Goal: Download file/media

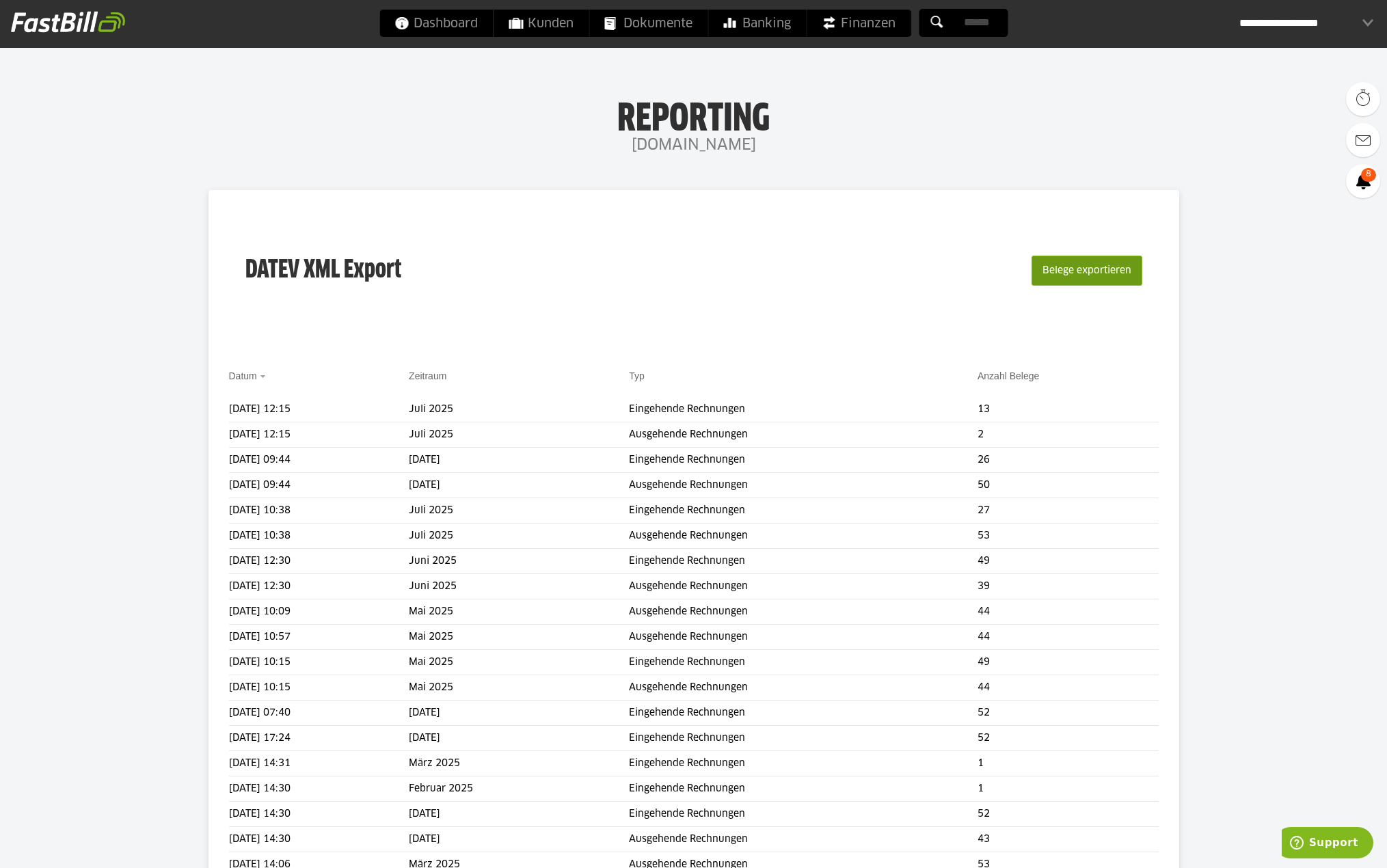
click at [1089, 268] on button "Belege exportieren" at bounding box center [1087, 271] width 111 height 30
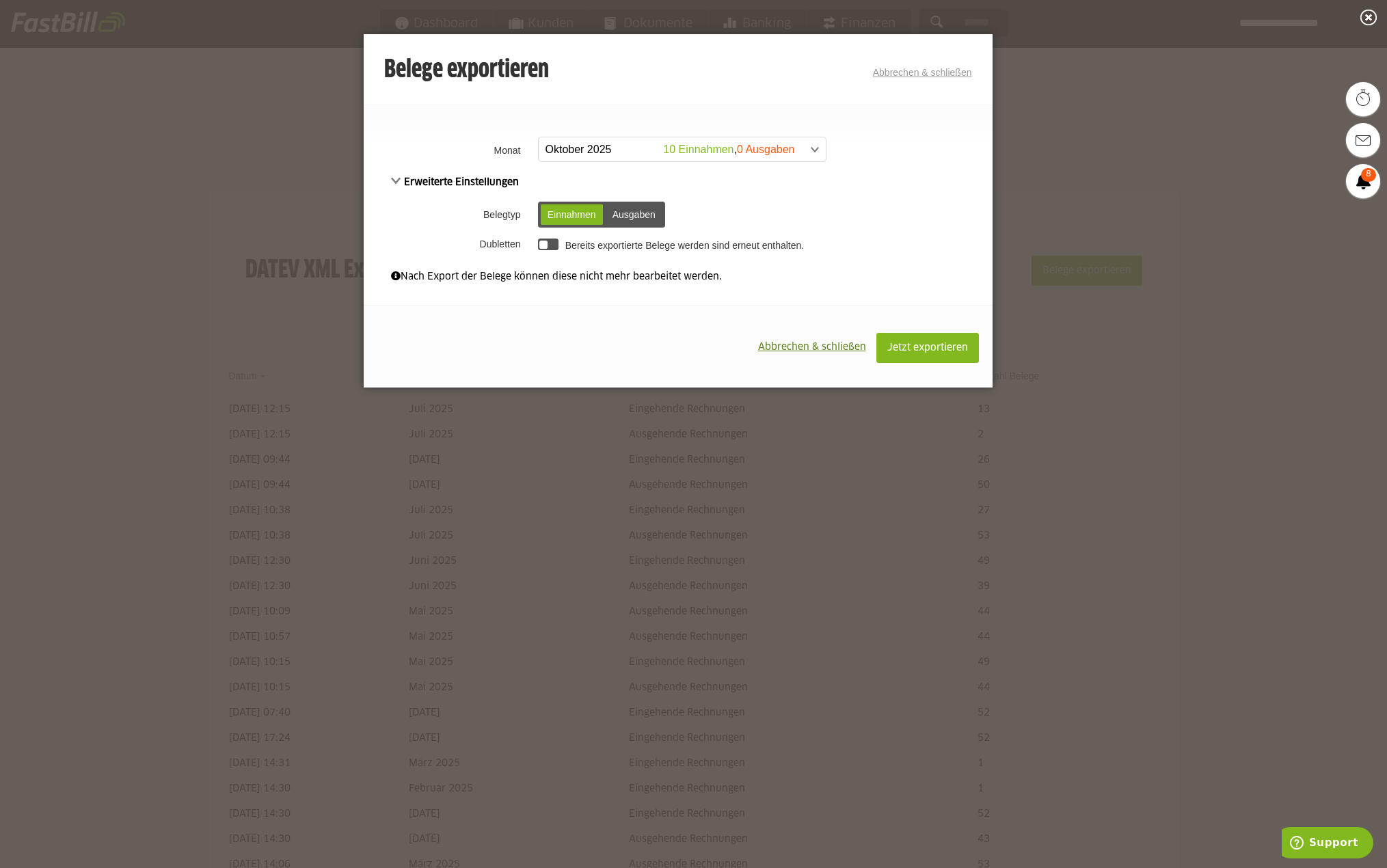
click at [593, 149] on span at bounding box center [675, 149] width 287 height 25
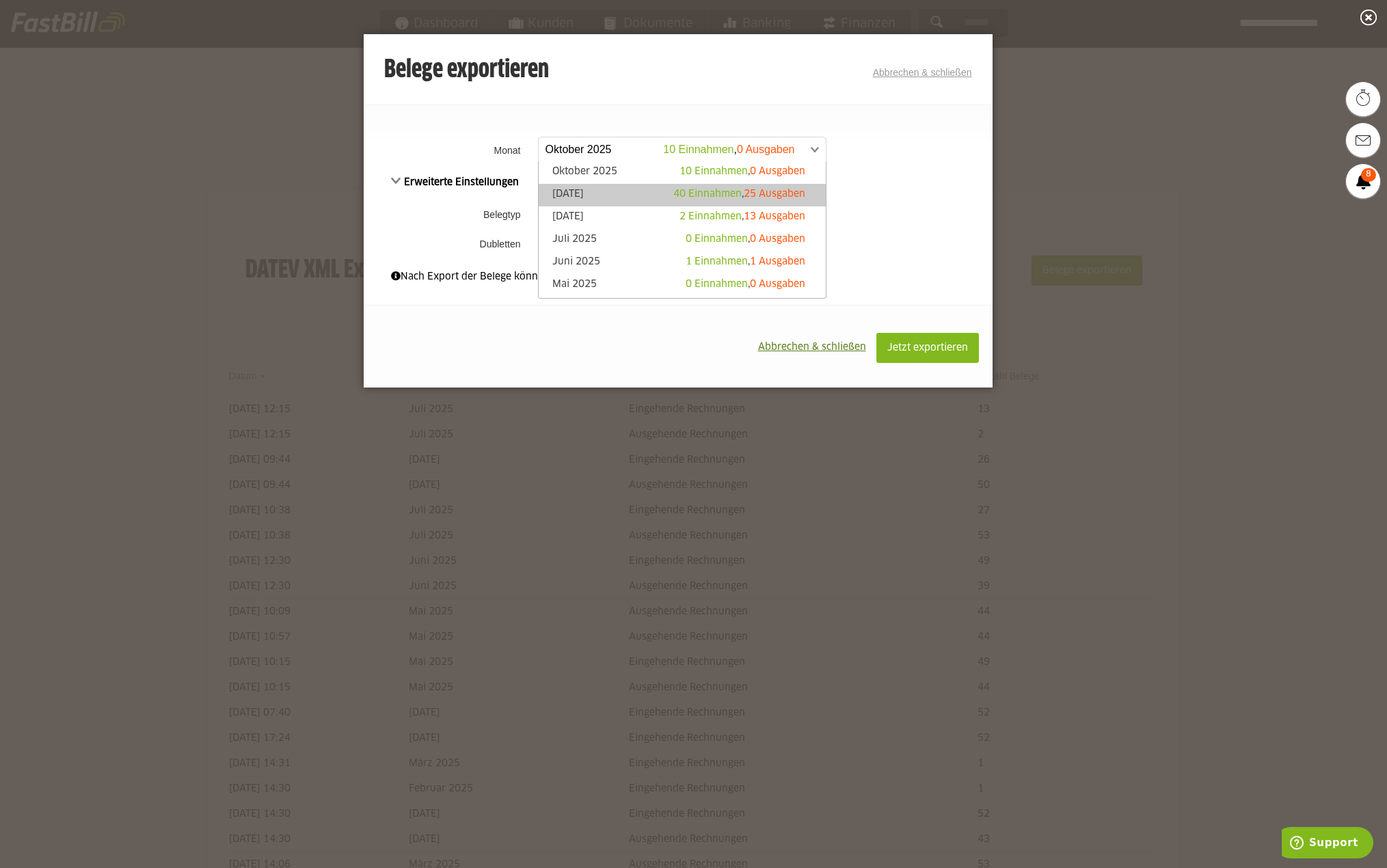
click at [591, 192] on link "[DATE] 40 Einnahmen , 25 Ausgaben" at bounding box center [683, 195] width 274 height 16
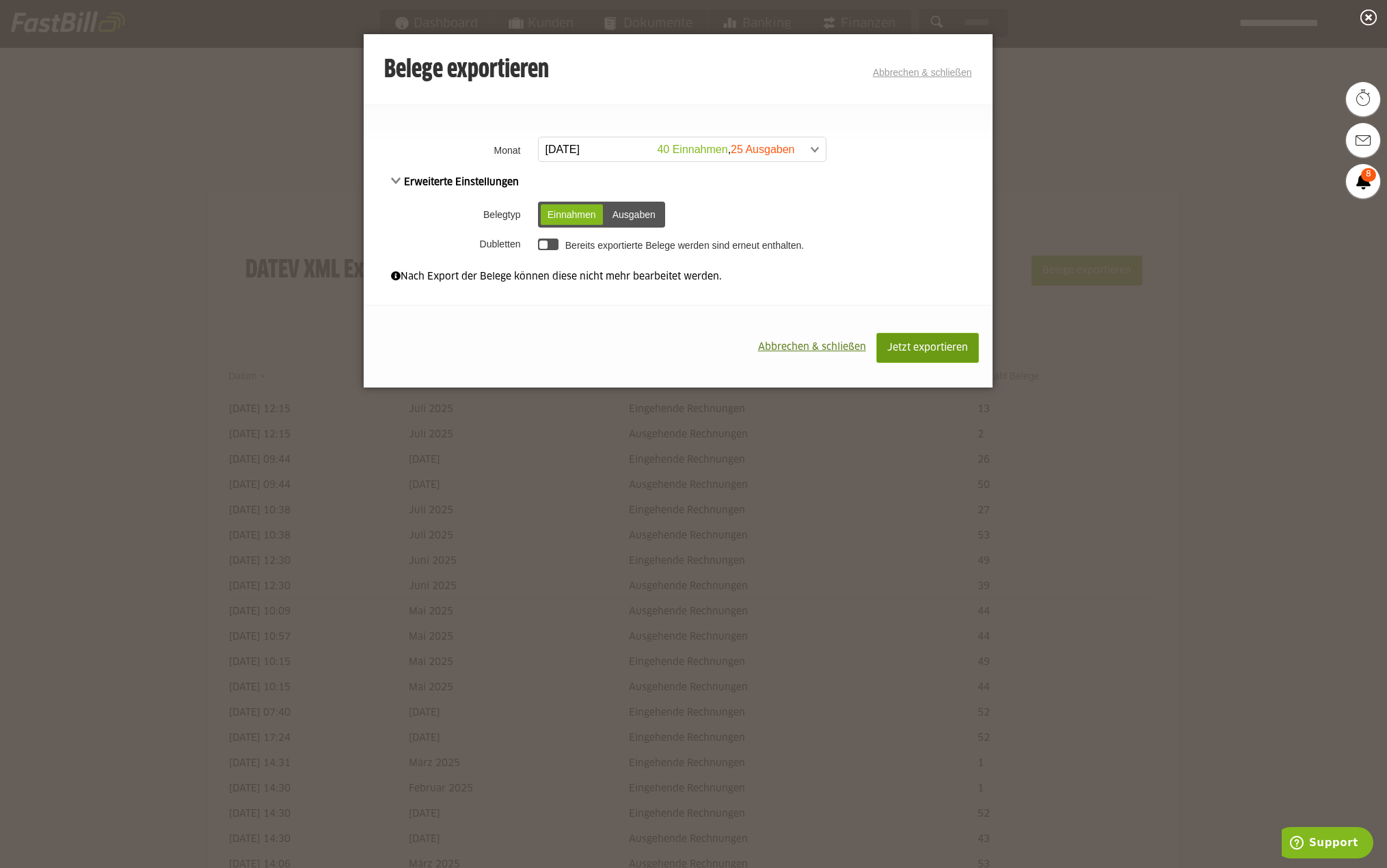
click at [917, 349] on span "Jetzt exportieren" at bounding box center [927, 348] width 80 height 10
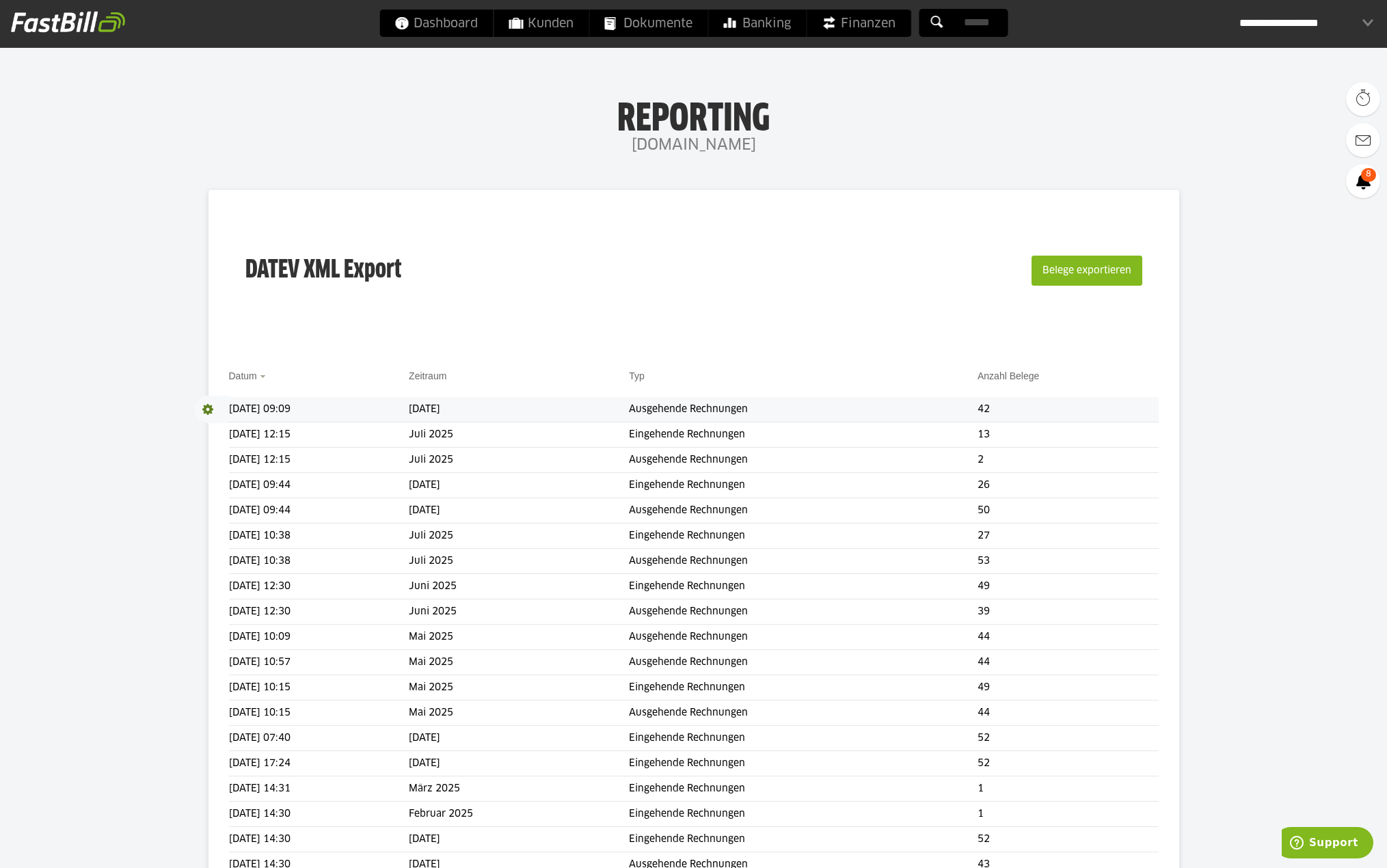
click at [207, 410] on span at bounding box center [211, 410] width 34 height 28
click at [217, 425] on link "Download" at bounding box center [231, 428] width 73 height 16
click at [1078, 268] on button "Belege exportieren" at bounding box center [1087, 271] width 111 height 30
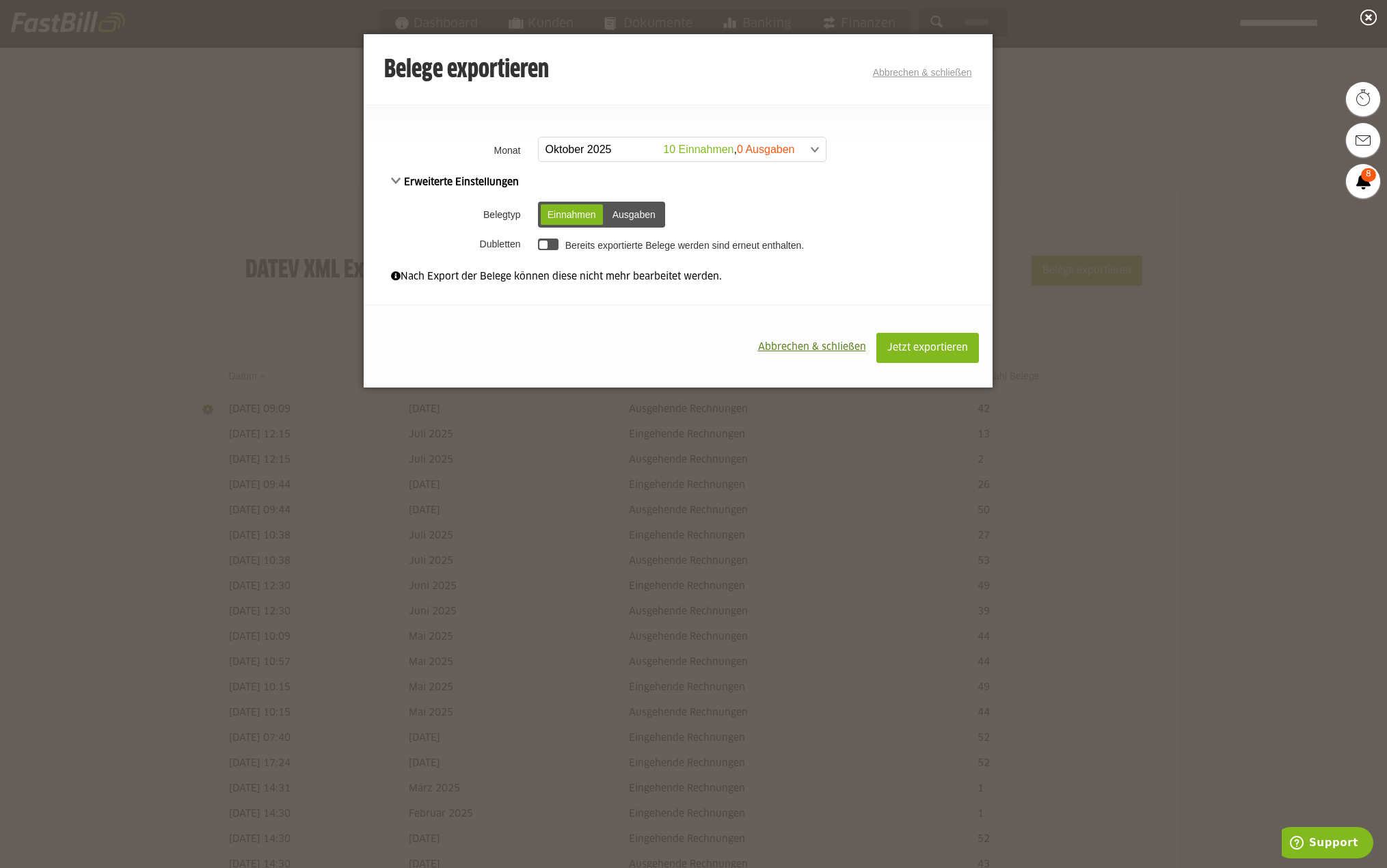
click at [641, 213] on div "Ausgaben" at bounding box center [633, 214] width 57 height 21
click at [594, 146] on span at bounding box center [675, 149] width 287 height 25
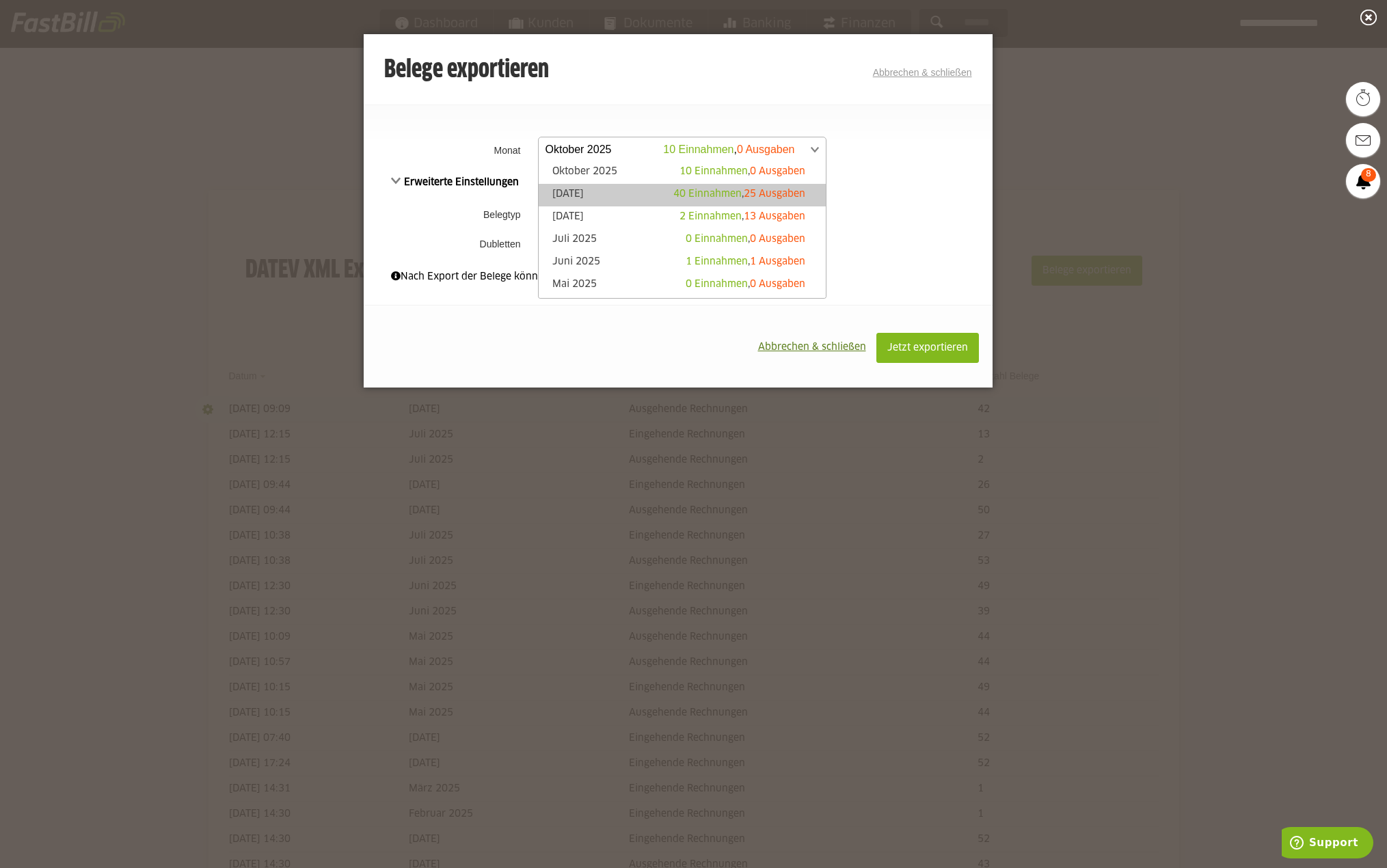
click at [587, 196] on link "[DATE] 40 Einnahmen , 25 Ausgaben" at bounding box center [683, 195] width 274 height 16
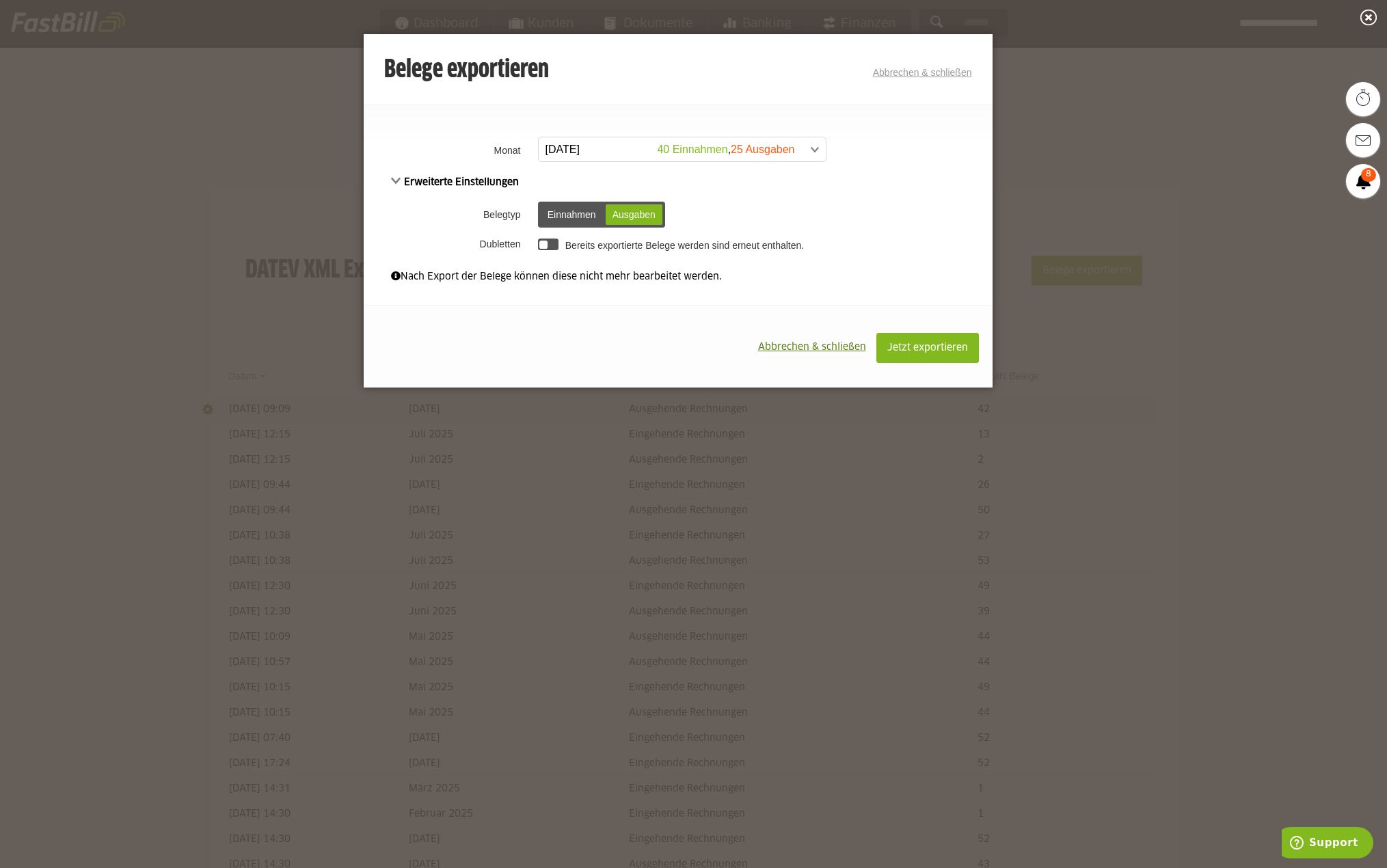
click at [637, 212] on div "Ausgaben" at bounding box center [633, 214] width 57 height 21
click at [900, 346] on span "Jetzt exportieren" at bounding box center [927, 348] width 80 height 10
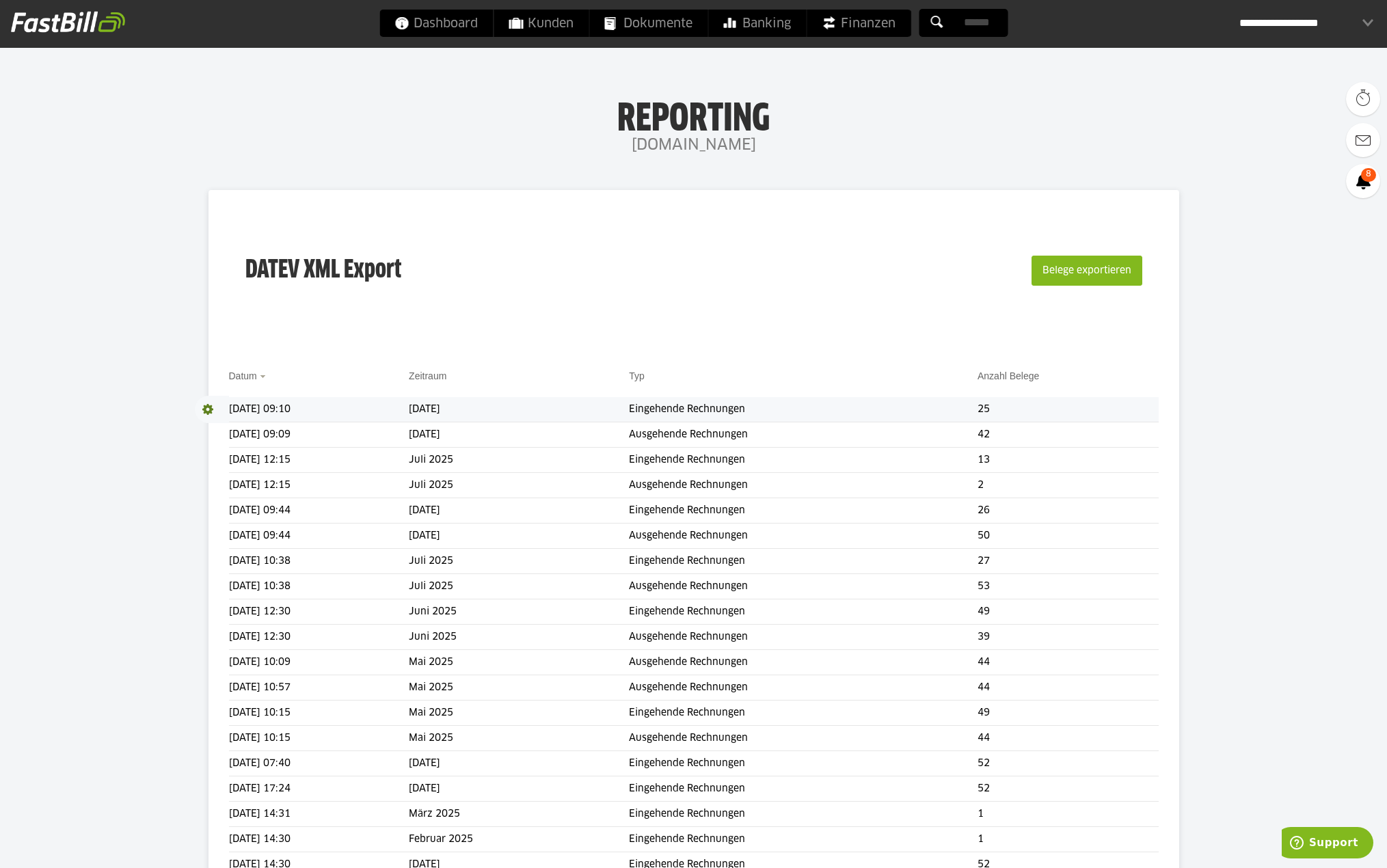
click at [207, 408] on span at bounding box center [211, 410] width 34 height 28
click at [216, 425] on link "Download" at bounding box center [231, 428] width 73 height 16
click at [753, 25] on span "Banking" at bounding box center [757, 24] width 67 height 28
